Goal: Obtain resource: Download file/media

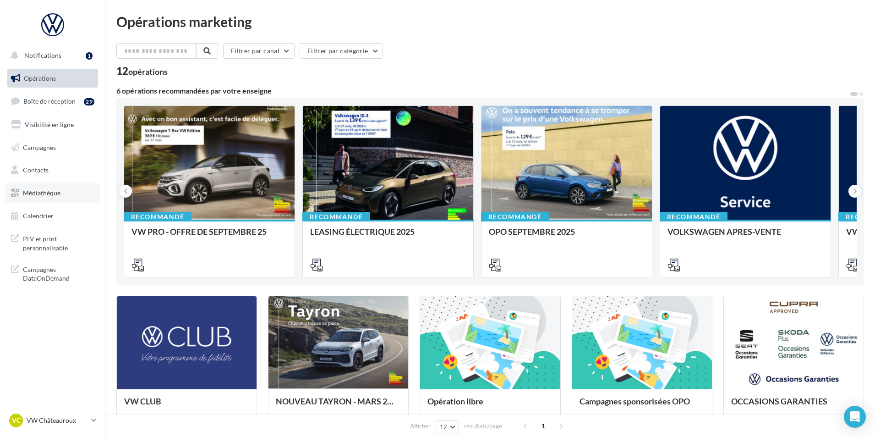
click at [60, 198] on link "Médiathèque" at bounding box center [52, 192] width 94 height 19
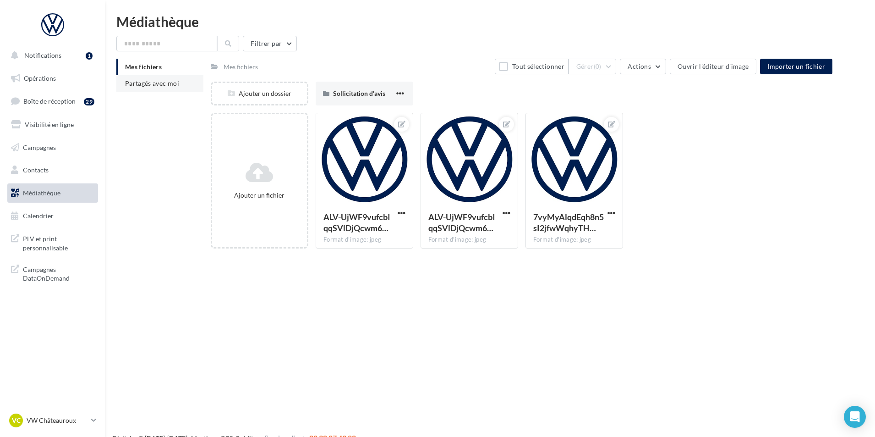
click at [168, 82] on span "Partagés avec moi" at bounding box center [152, 83] width 54 height 8
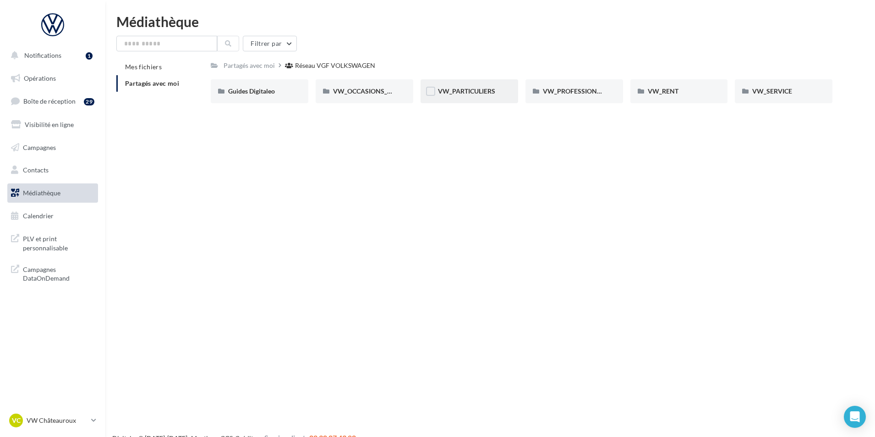
click at [473, 95] on span "VW_PARTICULIERS" at bounding box center [466, 91] width 57 height 8
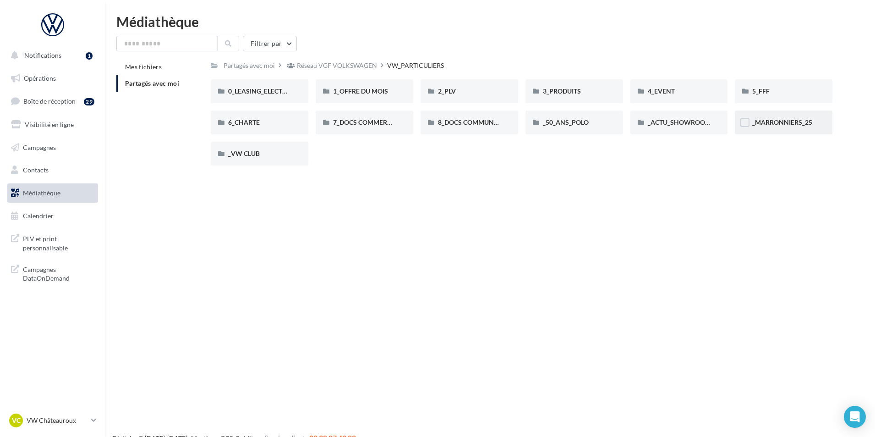
click at [767, 127] on div "_MARRONNIERS_25" at bounding box center [784, 122] width 98 height 24
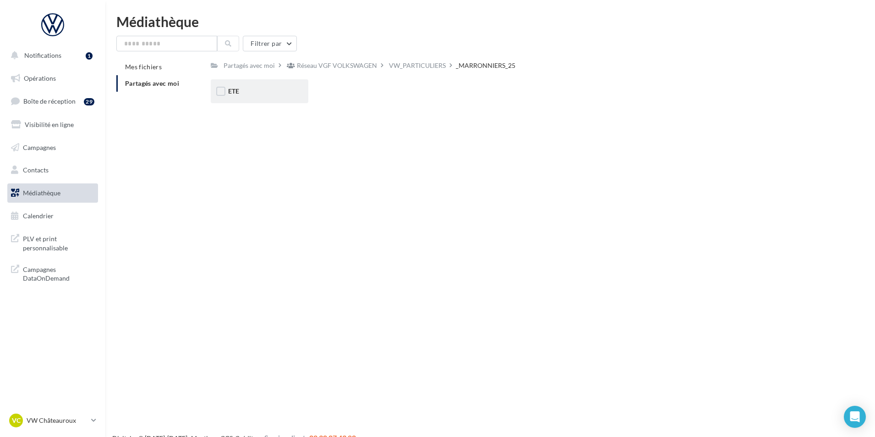
click at [253, 102] on div "ETE" at bounding box center [260, 91] width 98 height 24
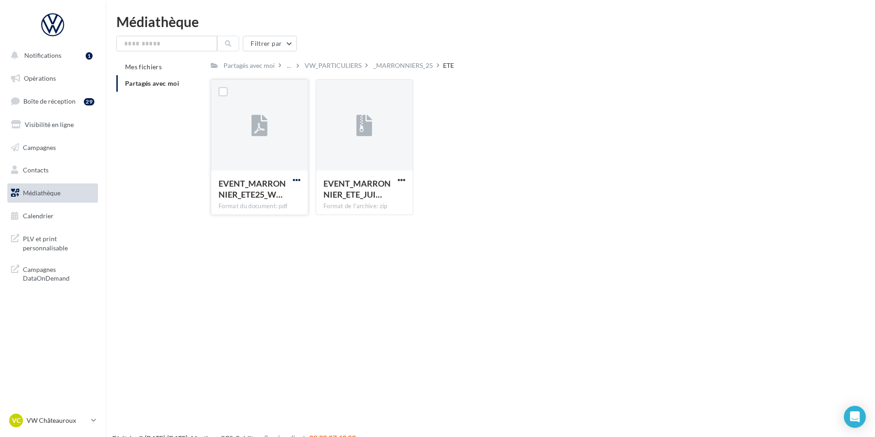
click at [297, 179] on span "button" at bounding box center [297, 180] width 8 height 8
click at [283, 193] on button "Télécharger" at bounding box center [257, 198] width 92 height 24
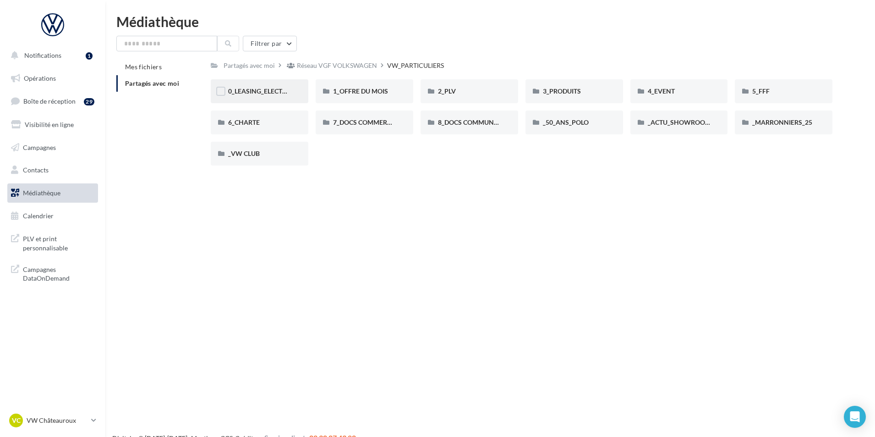
click at [265, 98] on div "0_LEASING_ELECTRIQUE" at bounding box center [260, 91] width 98 height 24
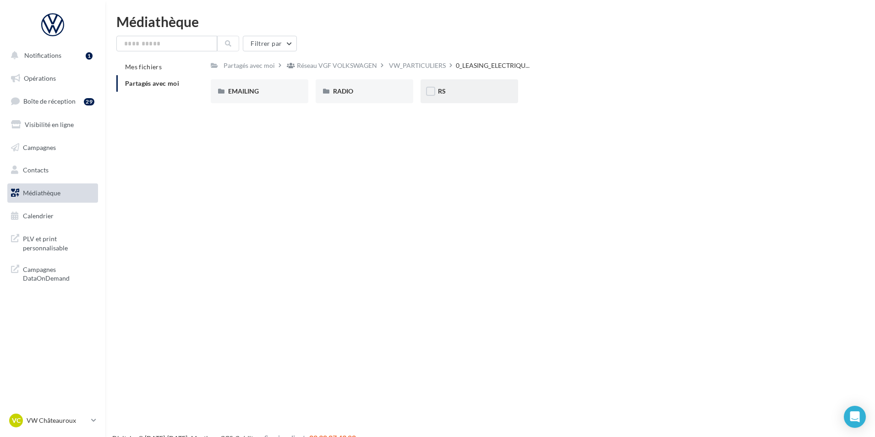
click at [468, 90] on div "RS" at bounding box center [469, 91] width 63 height 9
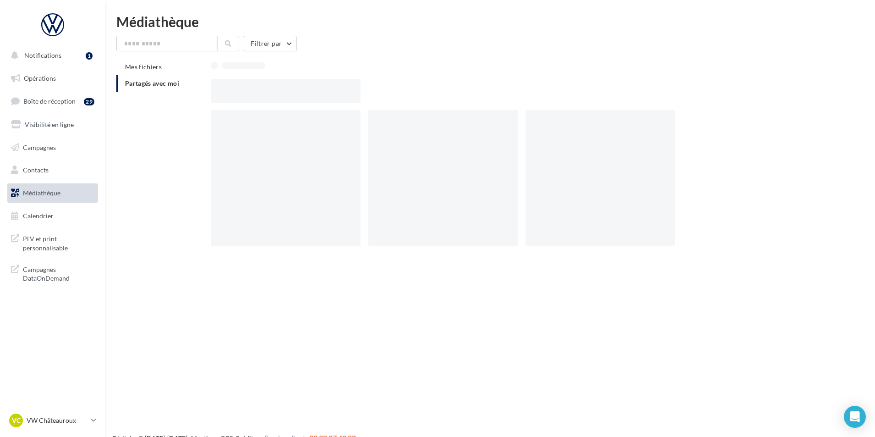
click at [468, 90] on div at bounding box center [525, 91] width 629 height 24
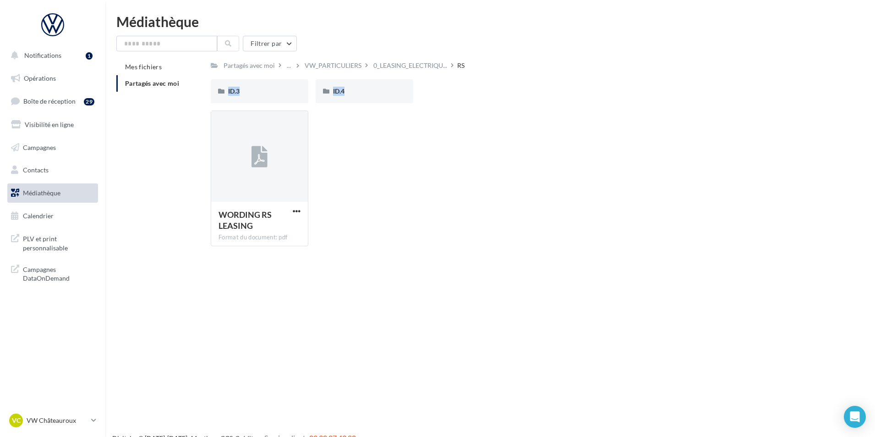
click at [352, 137] on div "WORDING RS LEASING Format du document: pdf WORDING RS LEASING" at bounding box center [525, 181] width 629 height 143
click at [255, 93] on div "ID.3" at bounding box center [259, 91] width 63 height 9
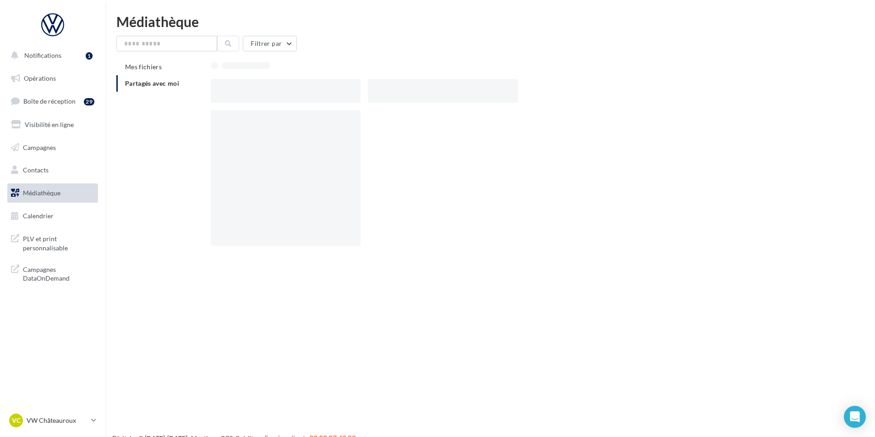
click at [255, 93] on div at bounding box center [286, 91] width 150 height 24
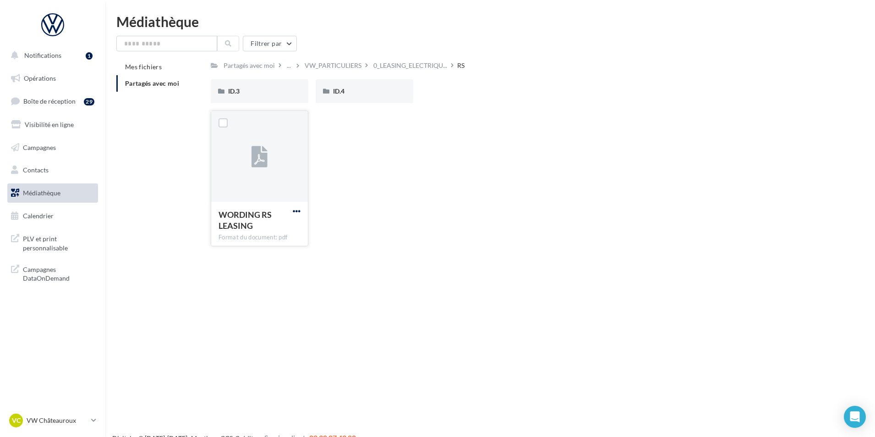
click at [294, 210] on span "button" at bounding box center [297, 211] width 8 height 8
click at [296, 229] on button "Télécharger" at bounding box center [257, 229] width 92 height 24
click at [349, 85] on div "ID.4" at bounding box center [365, 91] width 98 height 24
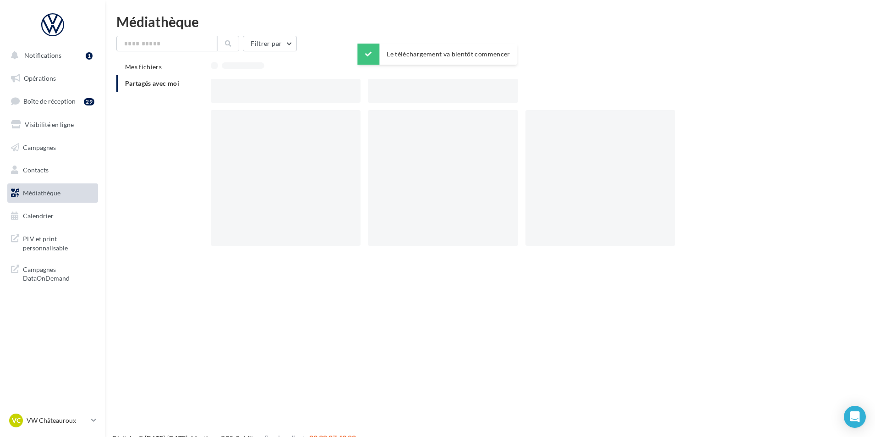
click at [349, 85] on div at bounding box center [286, 91] width 150 height 24
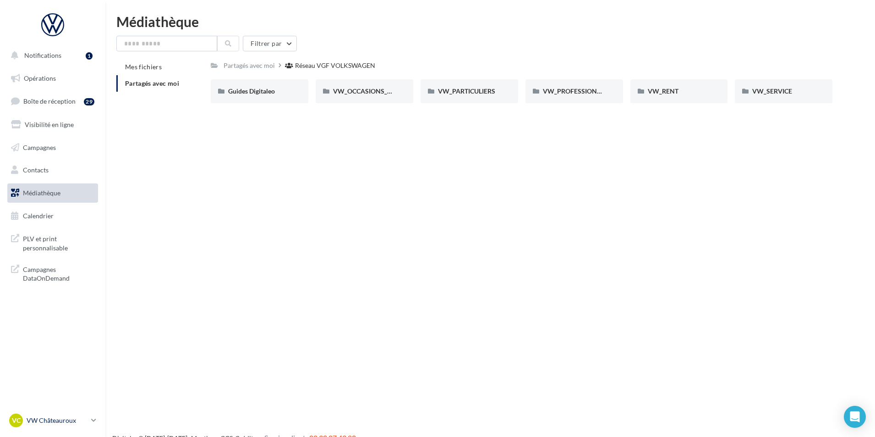
click at [53, 425] on div "VC VW Châteauroux vw-alse-36007" at bounding box center [48, 420] width 78 height 14
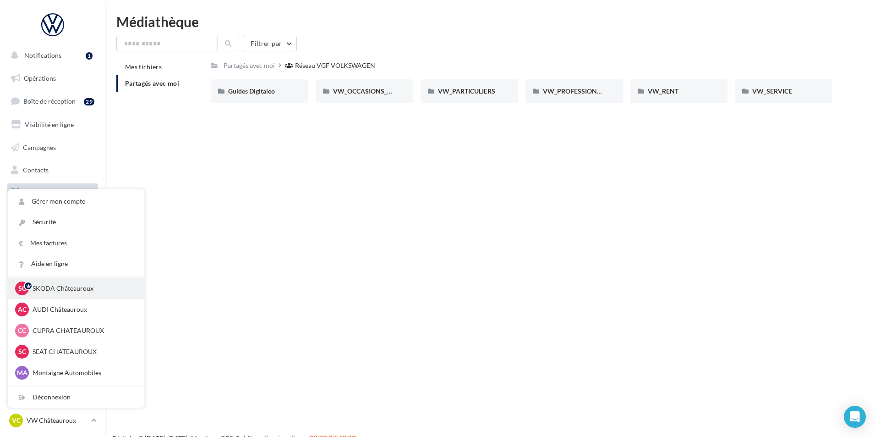
scroll to position [46, 0]
click at [97, 309] on p "CUPRA CHATEAUROUX" at bounding box center [83, 308] width 101 height 9
